Goal: Information Seeking & Learning: Learn about a topic

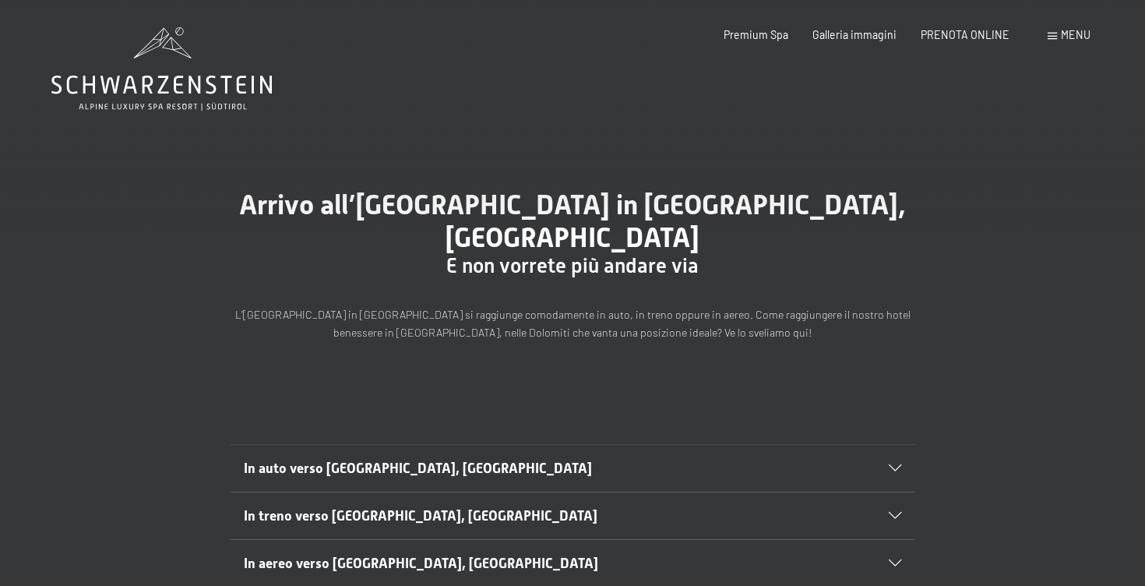
click at [1071, 36] on span "Menu" at bounding box center [1076, 34] width 30 height 13
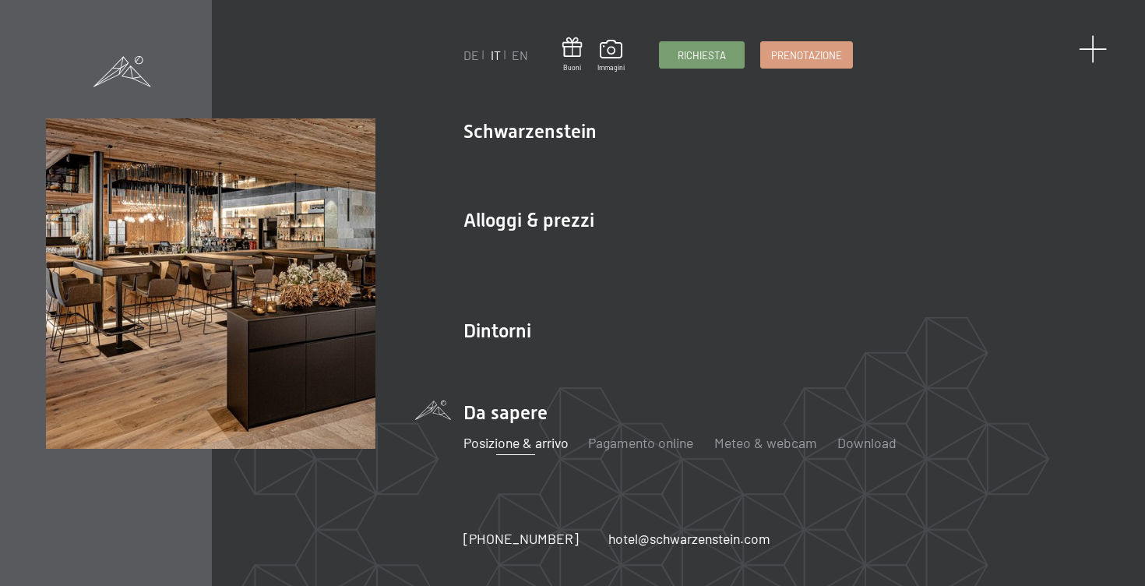
click at [1098, 56] on span at bounding box center [1092, 49] width 29 height 29
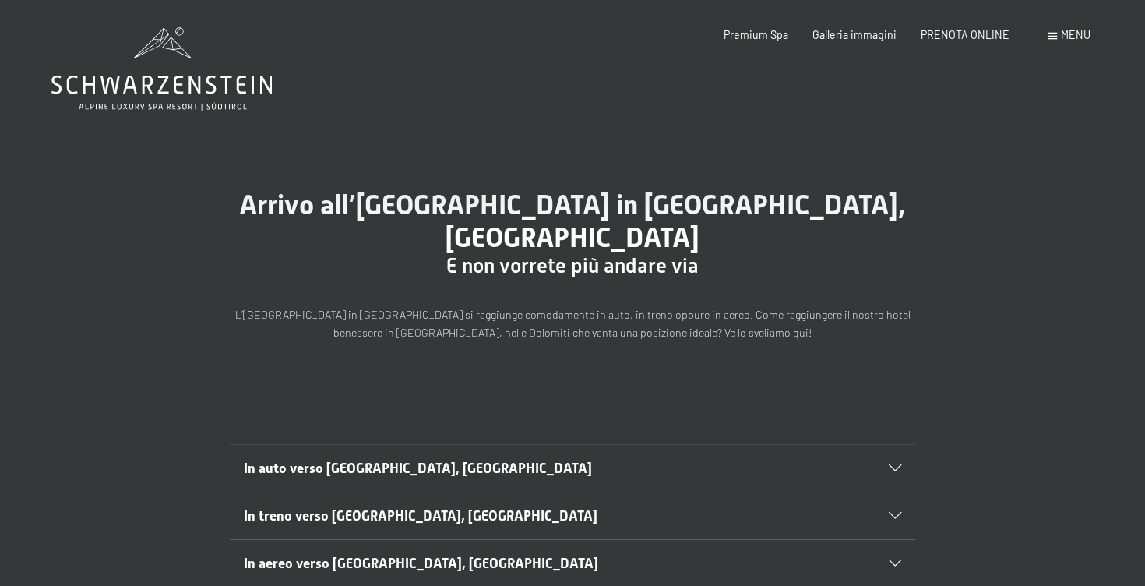
click at [1062, 38] on span "Menu" at bounding box center [1076, 34] width 30 height 13
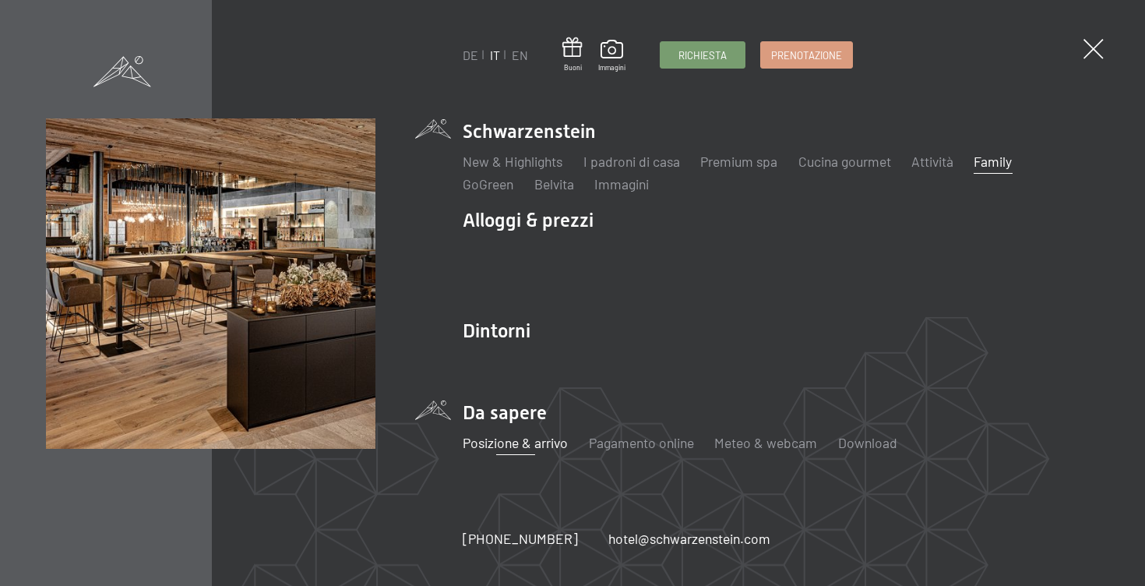
click at [996, 166] on link "Family" at bounding box center [992, 161] width 38 height 17
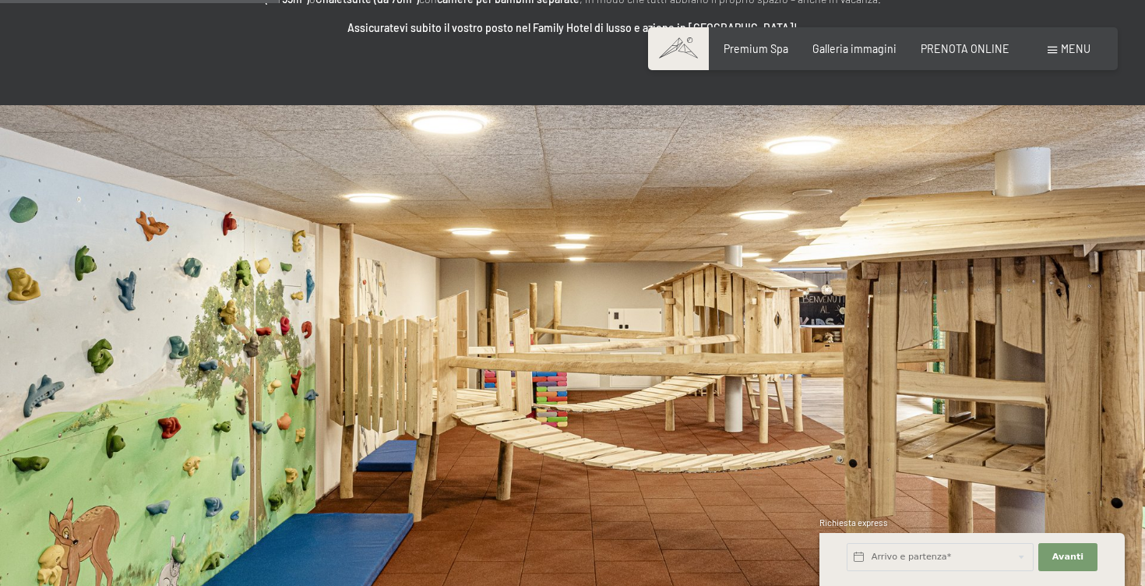
scroll to position [2608, 0]
click at [1070, 47] on span "Menu" at bounding box center [1076, 48] width 30 height 13
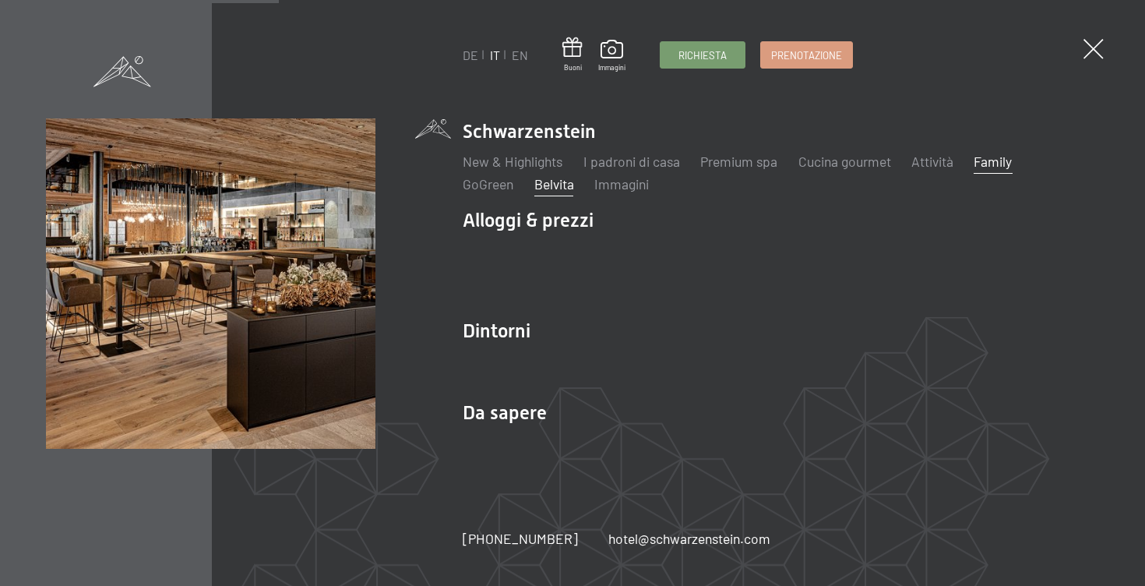
click at [553, 185] on link "Belvita" at bounding box center [554, 183] width 40 height 17
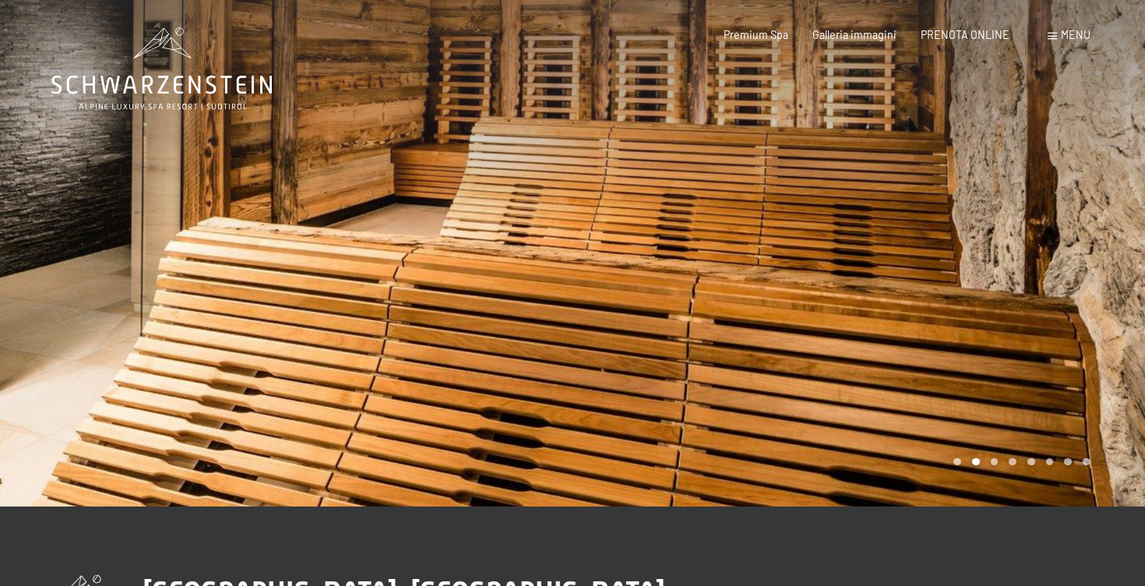
click at [995, 451] on div at bounding box center [858, 253] width 572 height 506
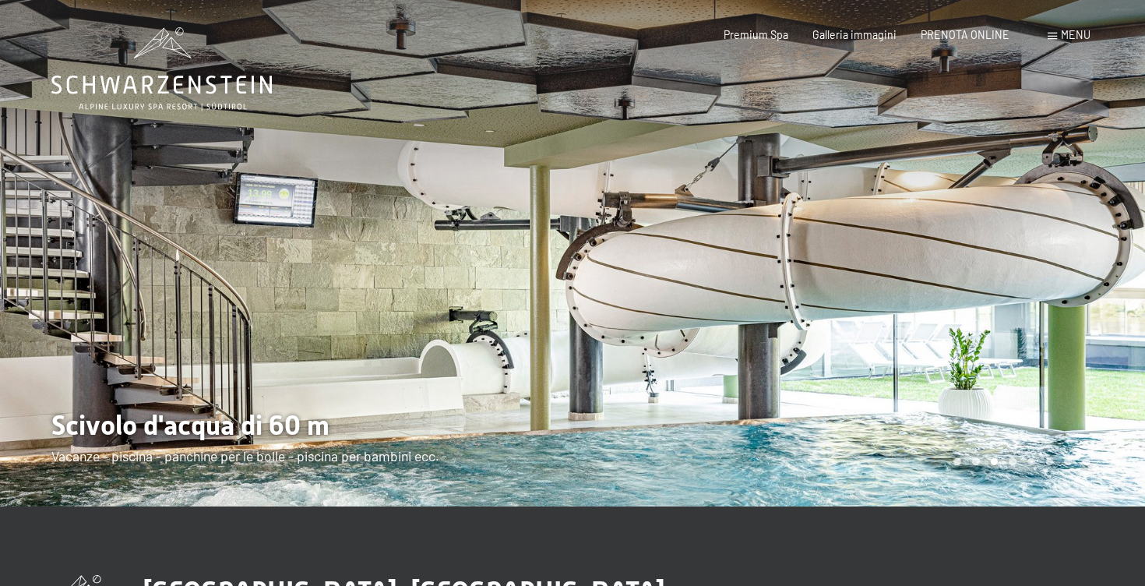
click at [981, 413] on div at bounding box center [858, 253] width 572 height 506
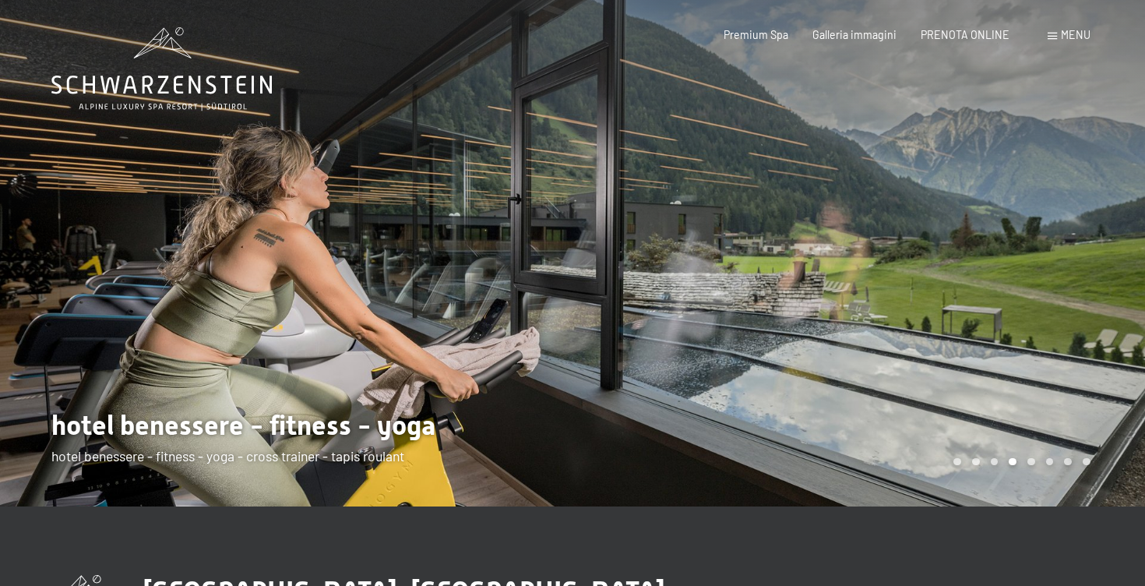
click at [979, 405] on div at bounding box center [858, 253] width 572 height 506
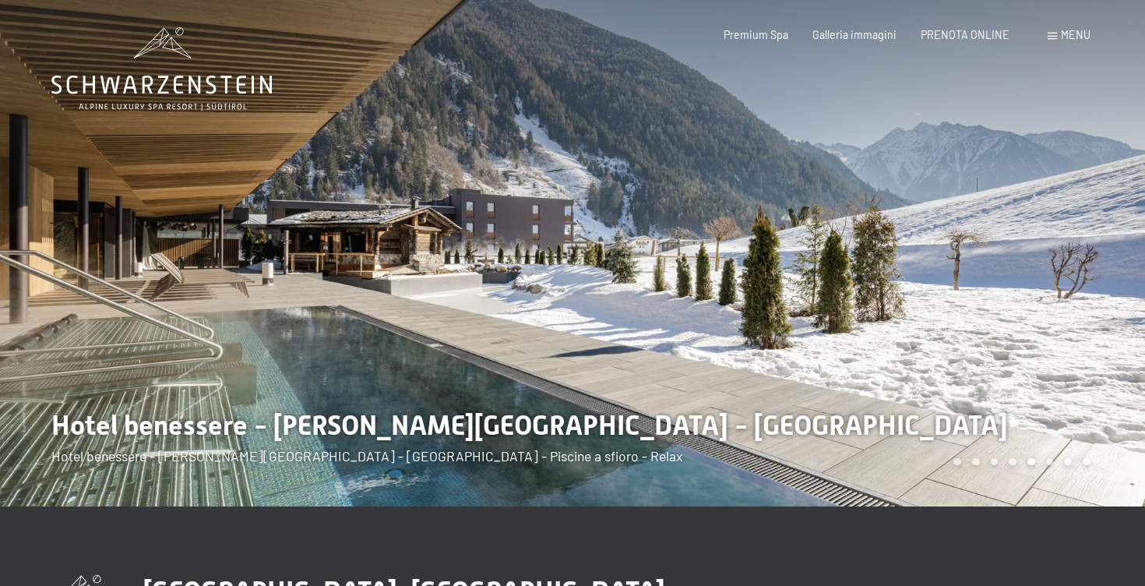
click at [1071, 36] on span "Menu" at bounding box center [1076, 34] width 30 height 13
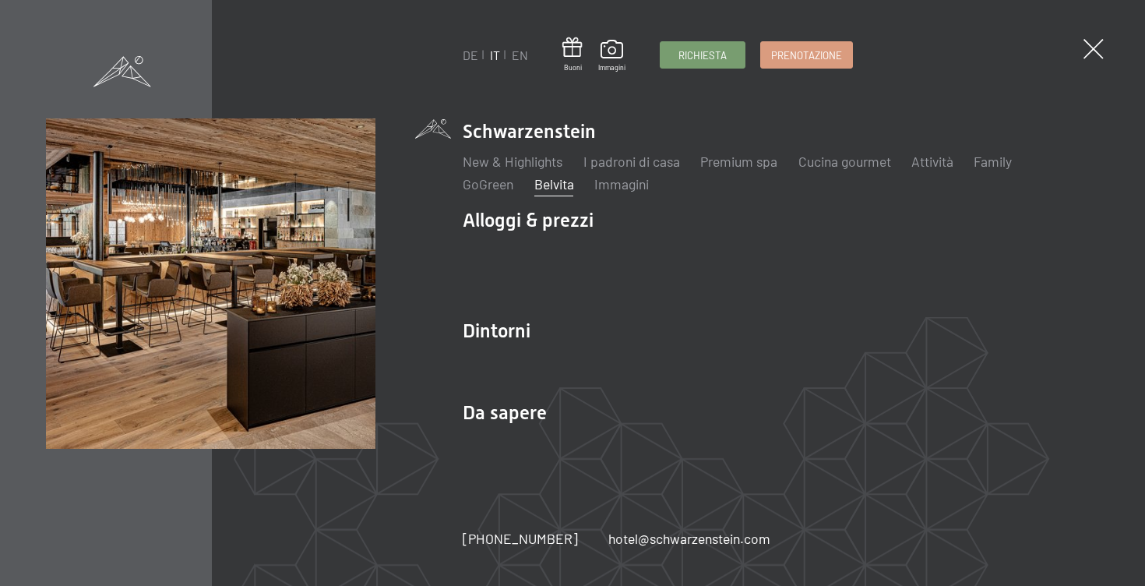
click at [555, 190] on link "Belvita" at bounding box center [554, 183] width 40 height 17
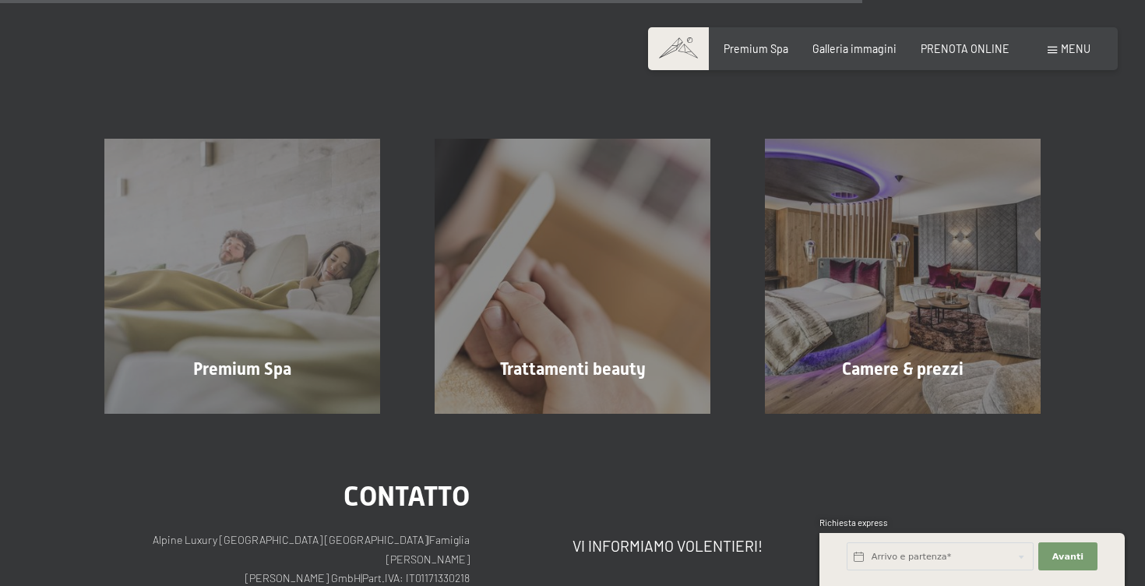
scroll to position [1481, 0]
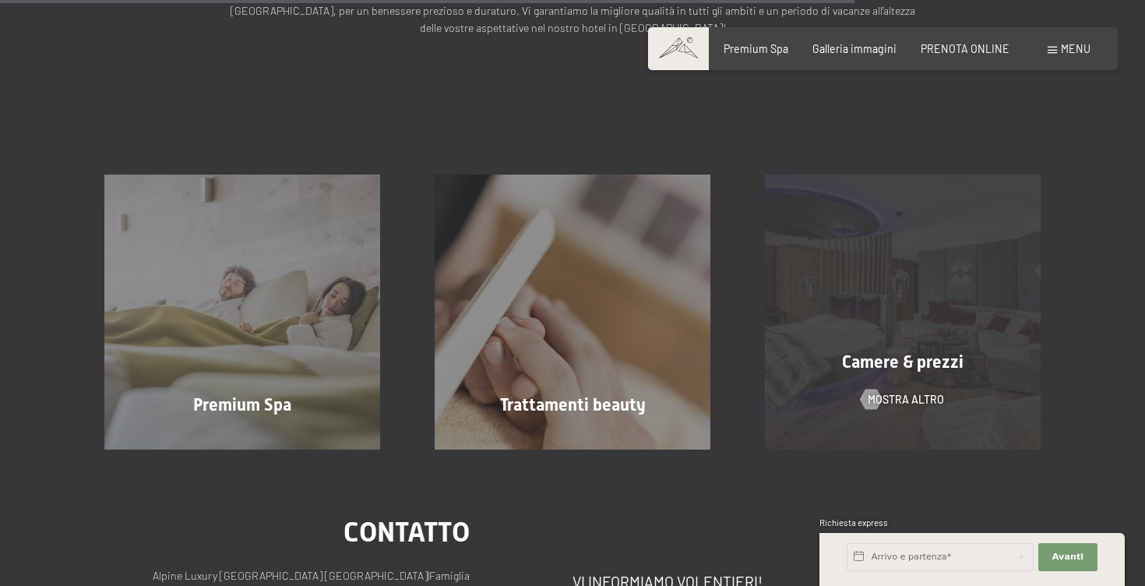
click at [903, 326] on div "Camere & prezzi mostra altro" at bounding box center [902, 311] width 330 height 275
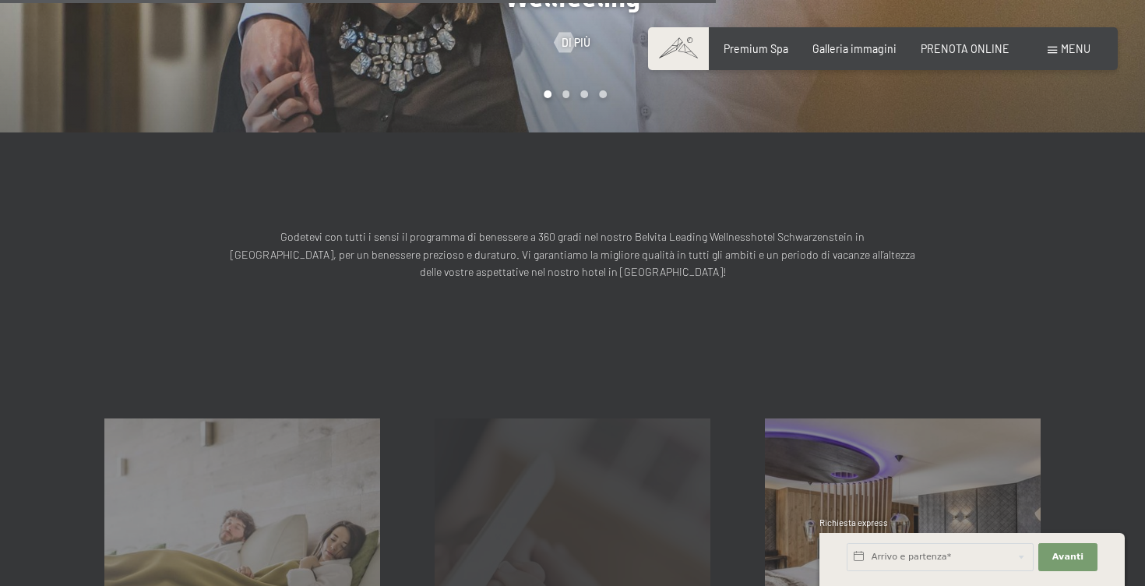
scroll to position [1242, 0]
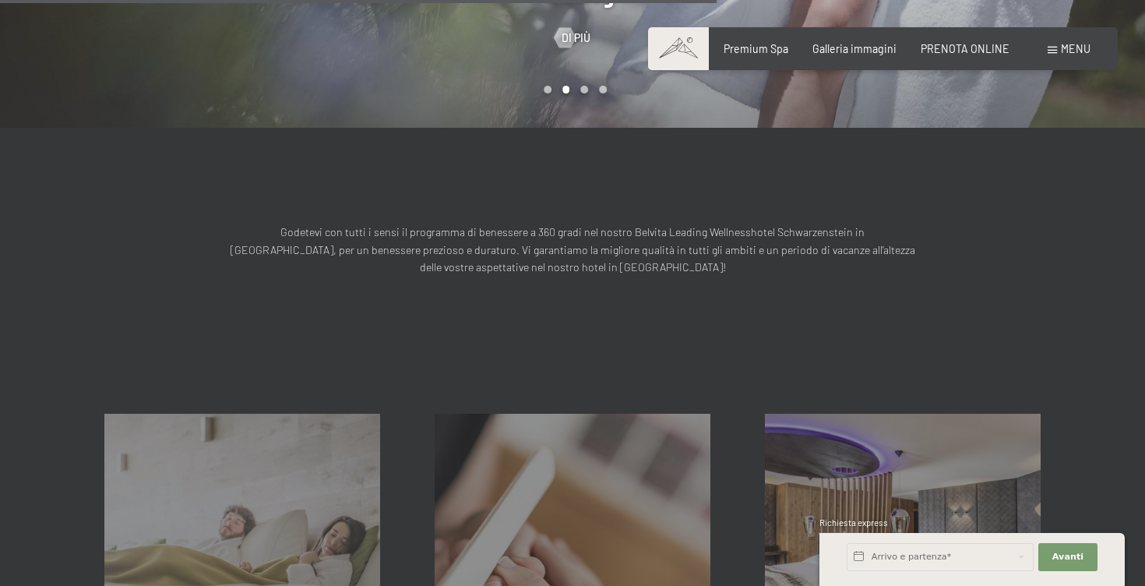
click at [1068, 47] on span "Menu" at bounding box center [1076, 48] width 30 height 13
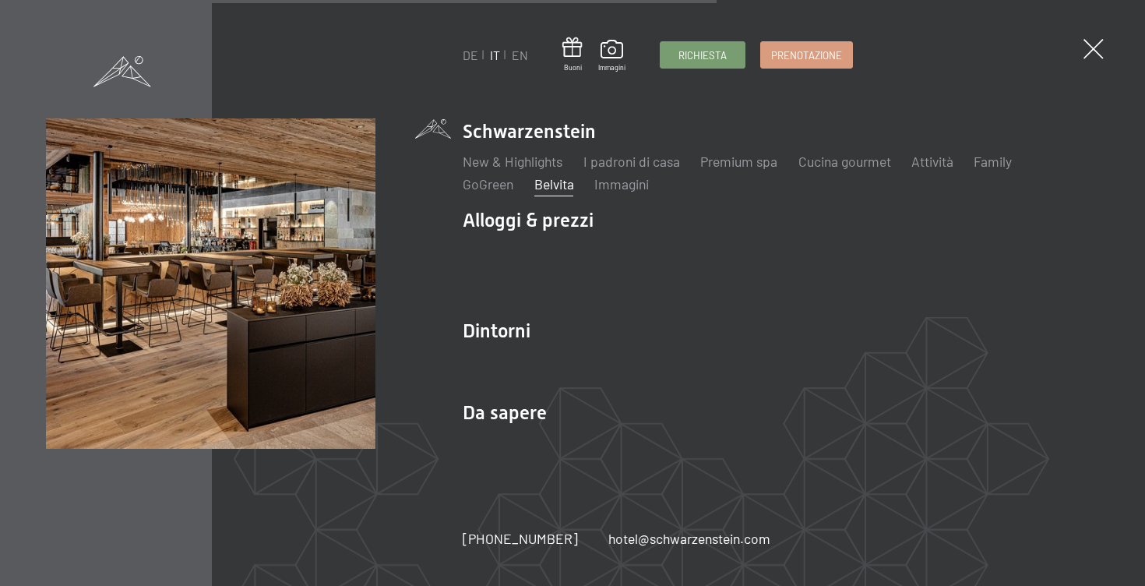
click at [560, 184] on link "Belvita" at bounding box center [554, 183] width 40 height 17
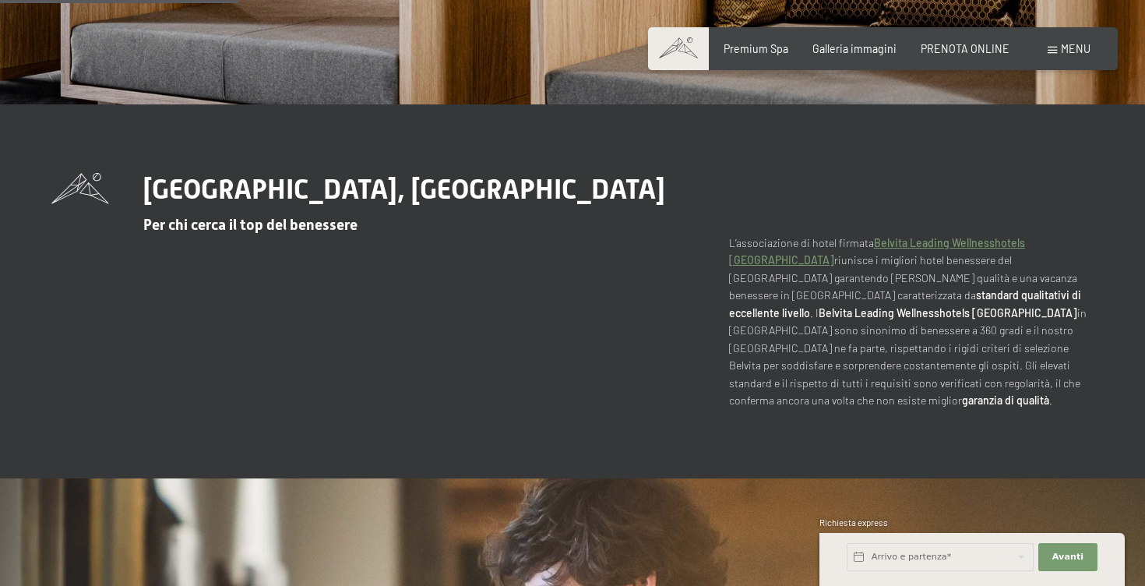
scroll to position [403, 0]
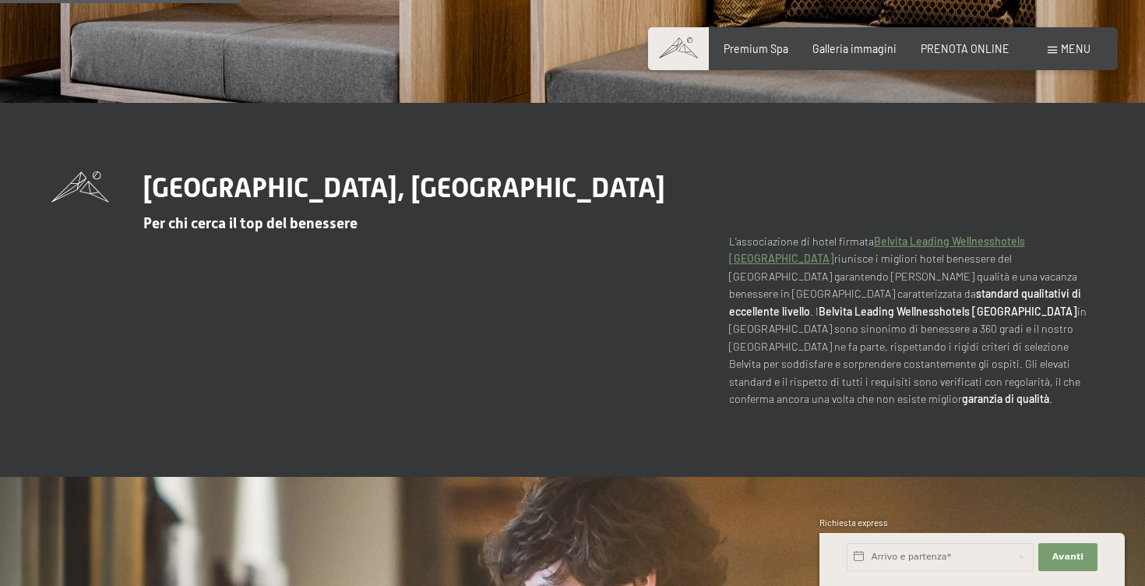
click at [969, 240] on link "Belvita Leading Wellnesshotels Südtirol" at bounding box center [877, 249] width 296 height 31
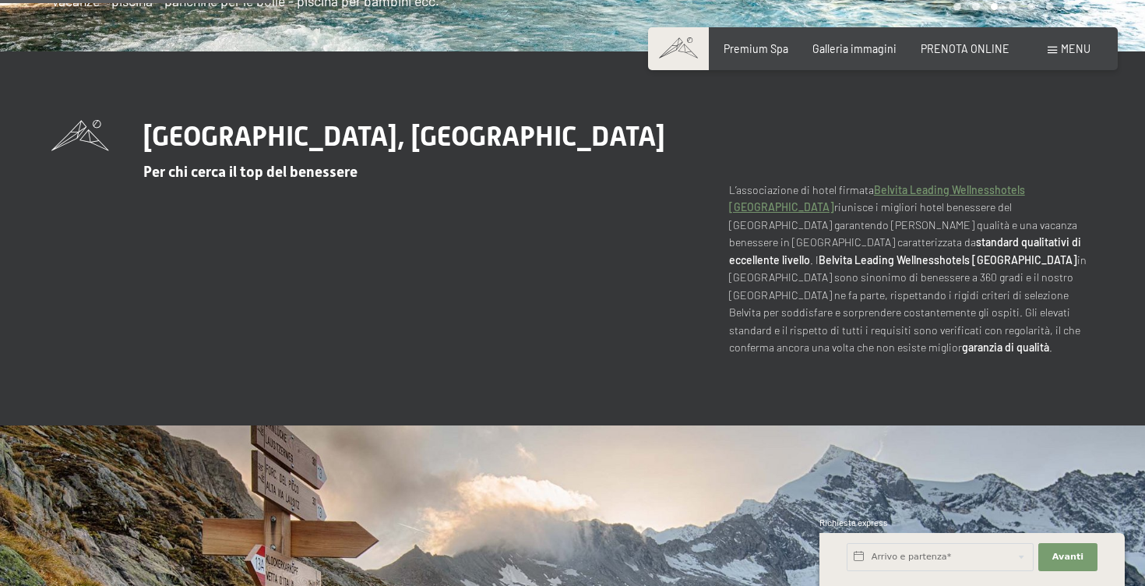
scroll to position [566, 0]
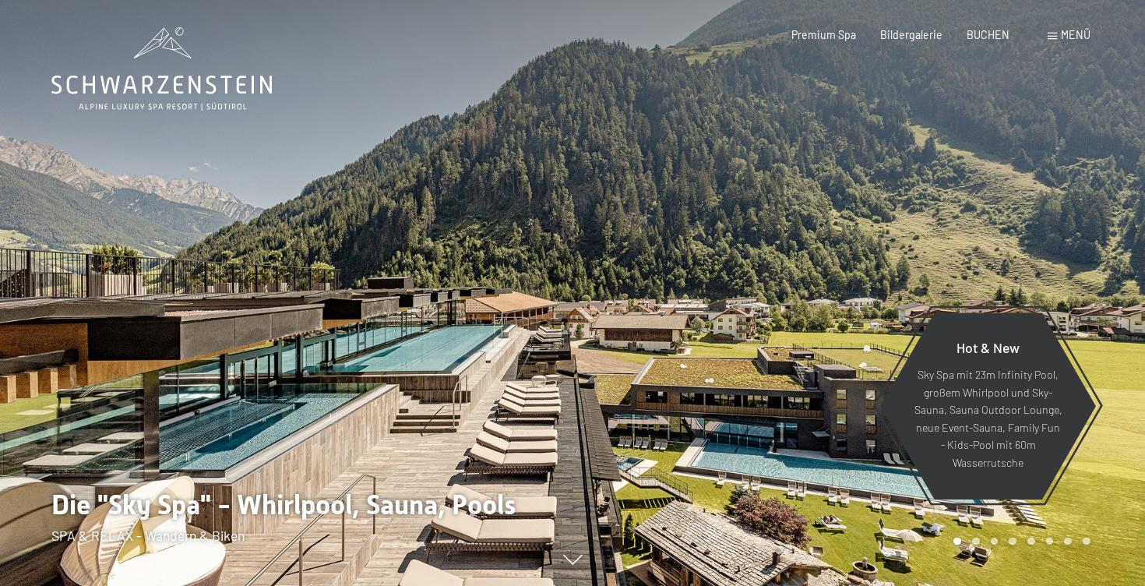
click at [1064, 38] on span "Menü" at bounding box center [1076, 34] width 30 height 13
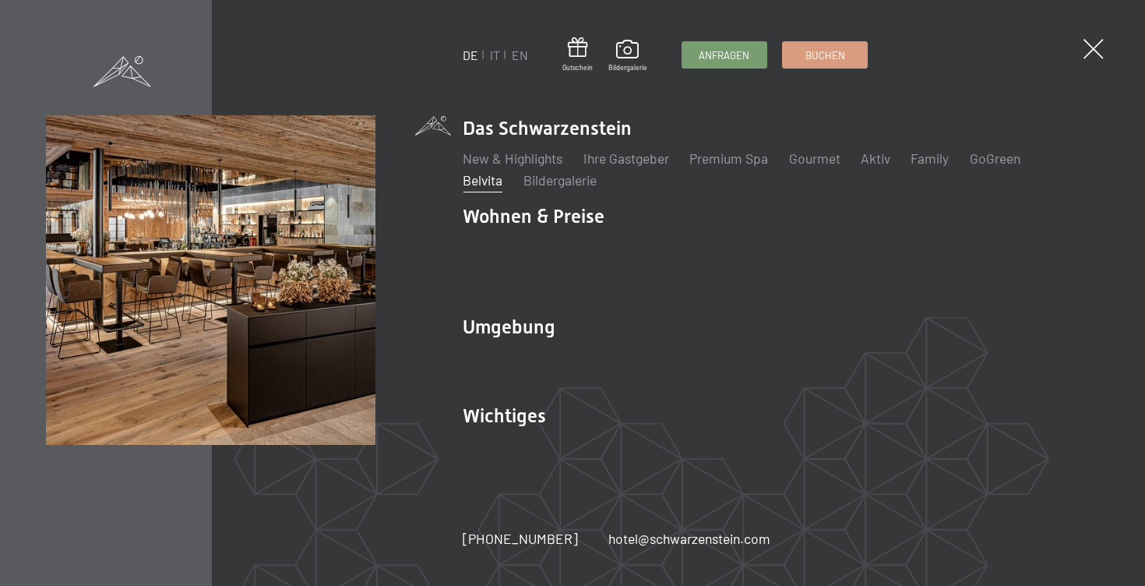
click at [470, 188] on link "Belvita" at bounding box center [483, 179] width 40 height 17
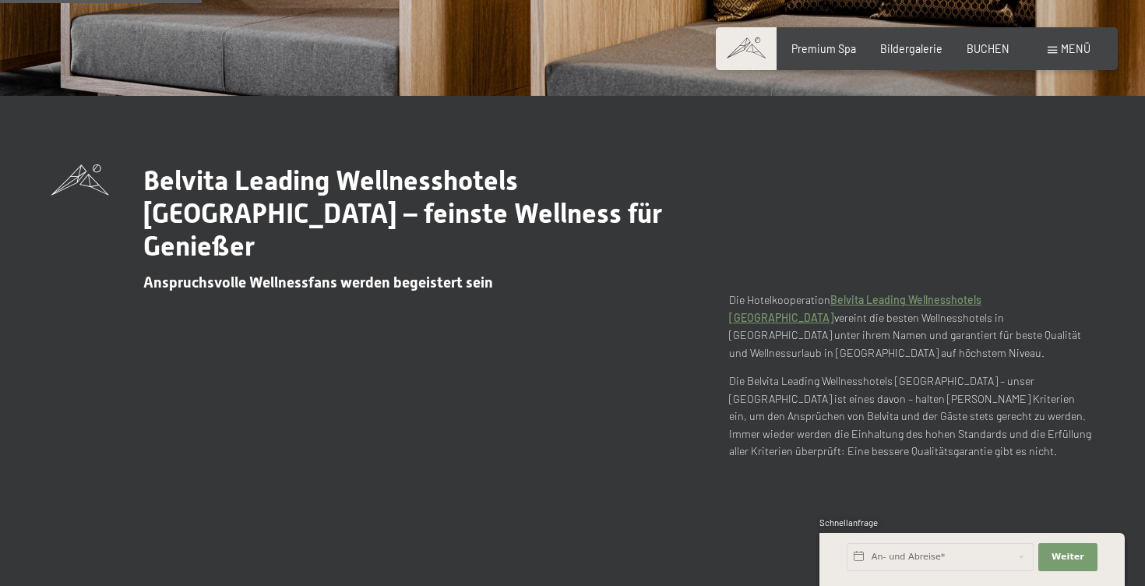
scroll to position [412, 0]
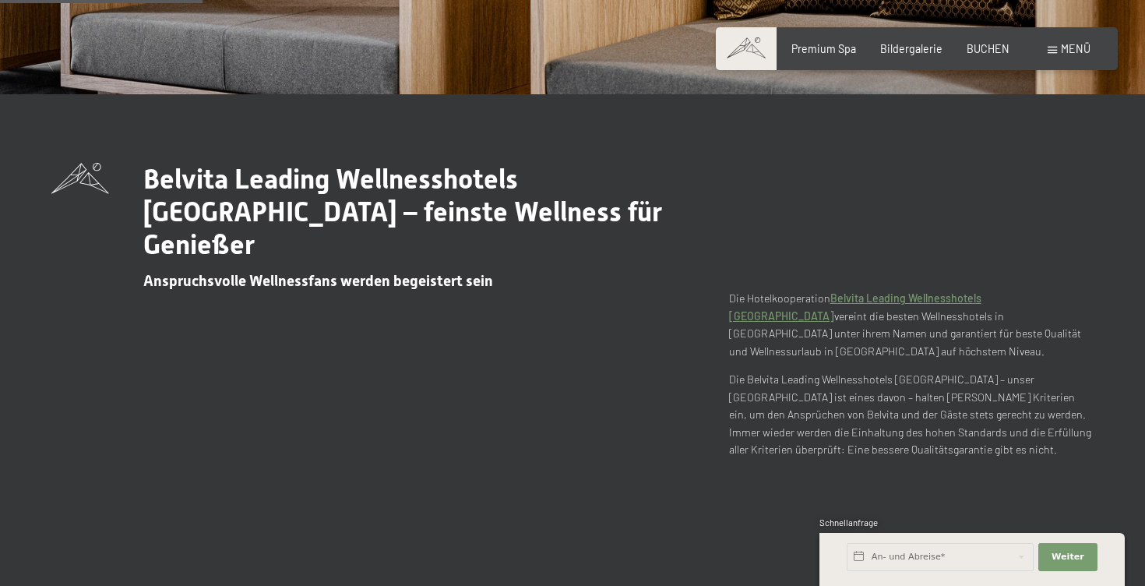
click at [912, 291] on link "Belvita Leading Wellnesshotels Südtirol" at bounding box center [855, 306] width 252 height 31
